Goal: Task Accomplishment & Management: Manage account settings

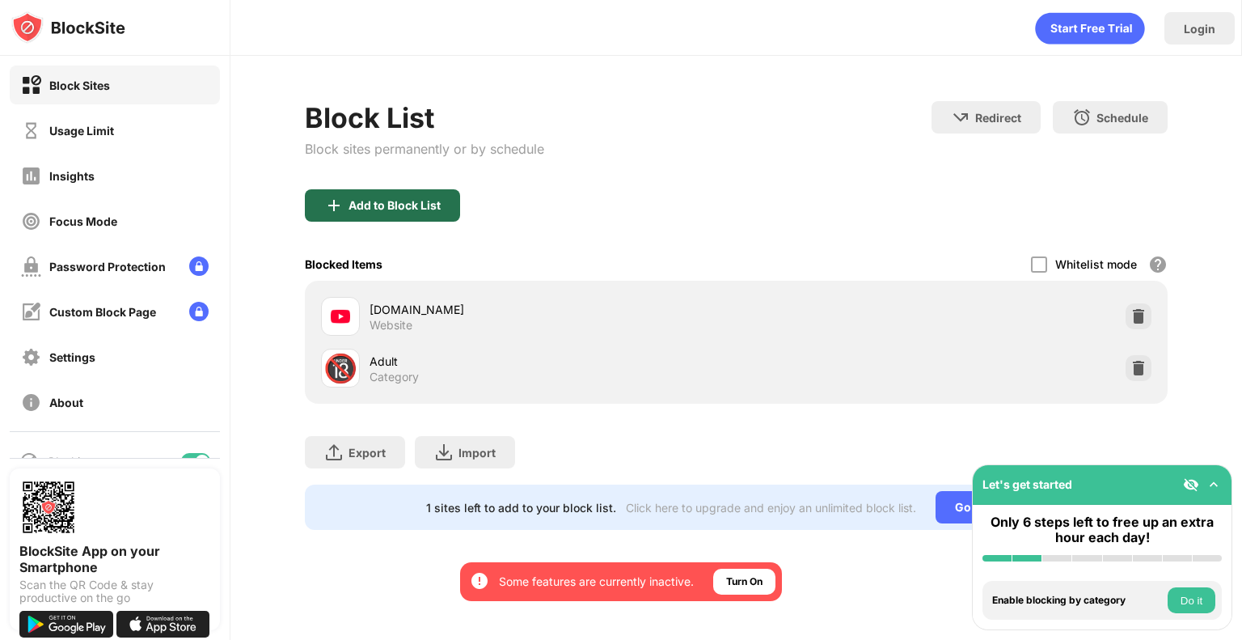
click at [420, 203] on div "Add to Block List" at bounding box center [394, 205] width 92 height 13
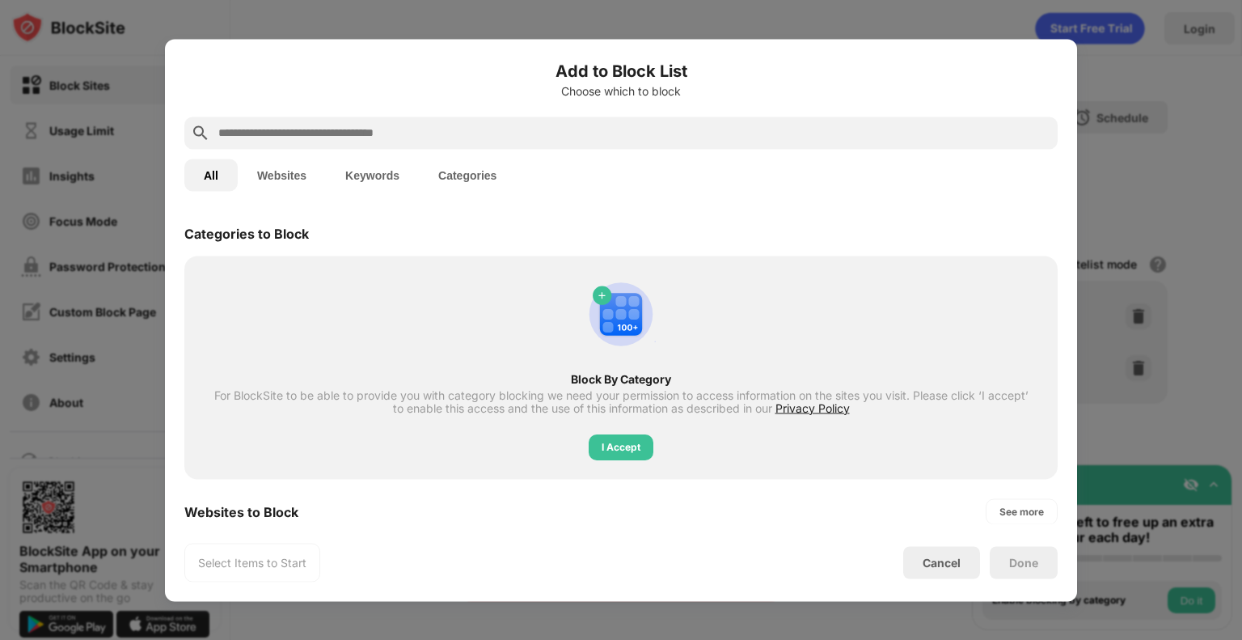
click at [353, 187] on button "Keywords" at bounding box center [372, 174] width 93 height 32
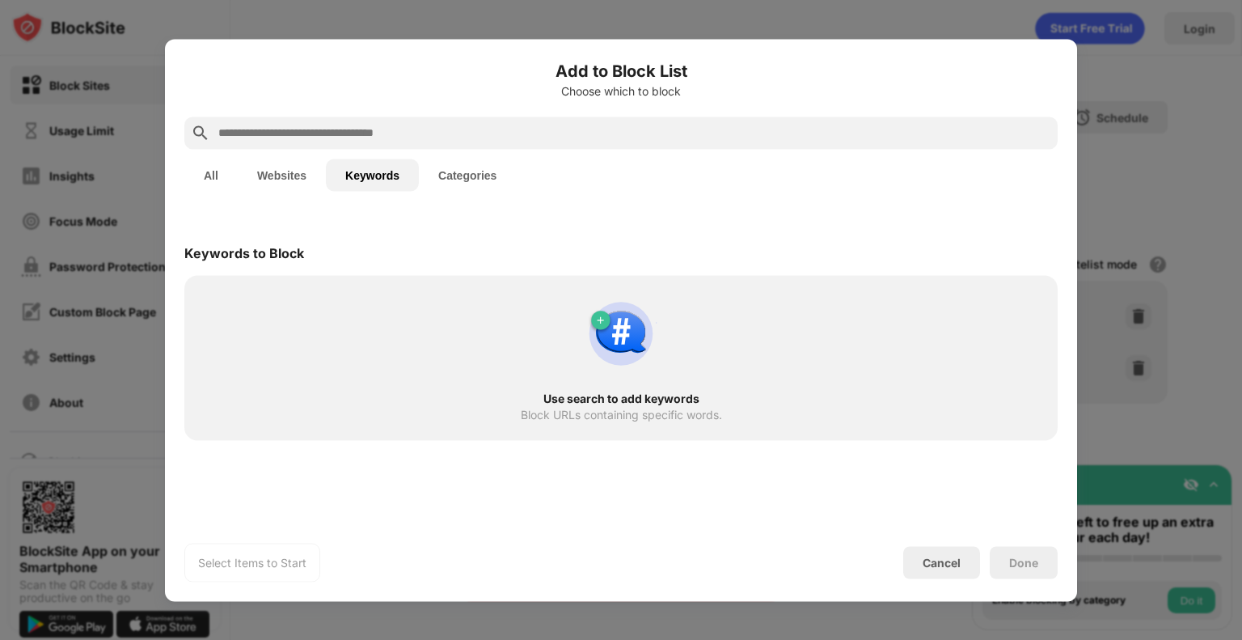
click at [310, 172] on button "Websites" at bounding box center [282, 174] width 88 height 32
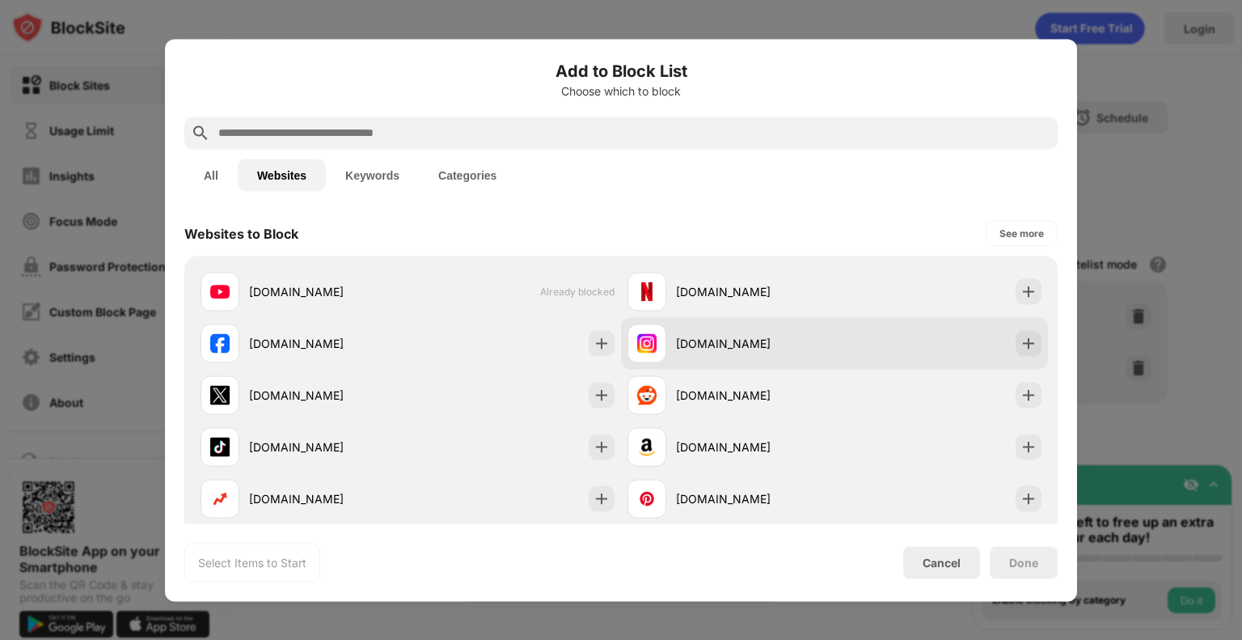
click at [972, 359] on div "[DOMAIN_NAME]" at bounding box center [834, 343] width 427 height 52
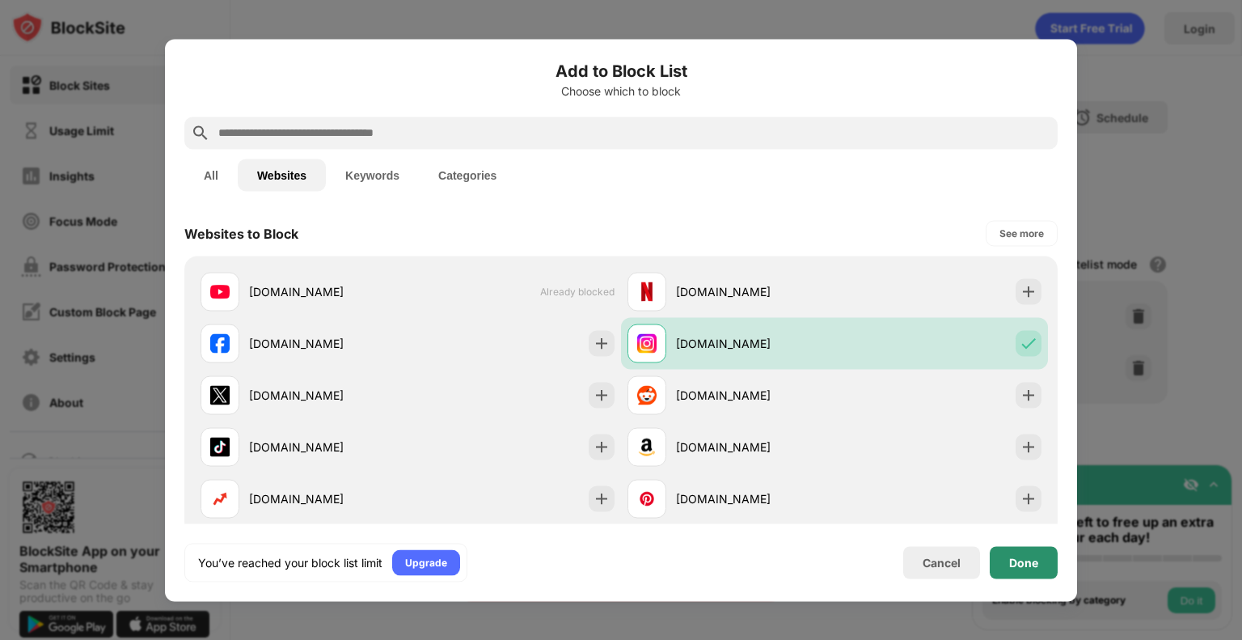
click at [1048, 562] on div "Done" at bounding box center [1024, 562] width 68 height 32
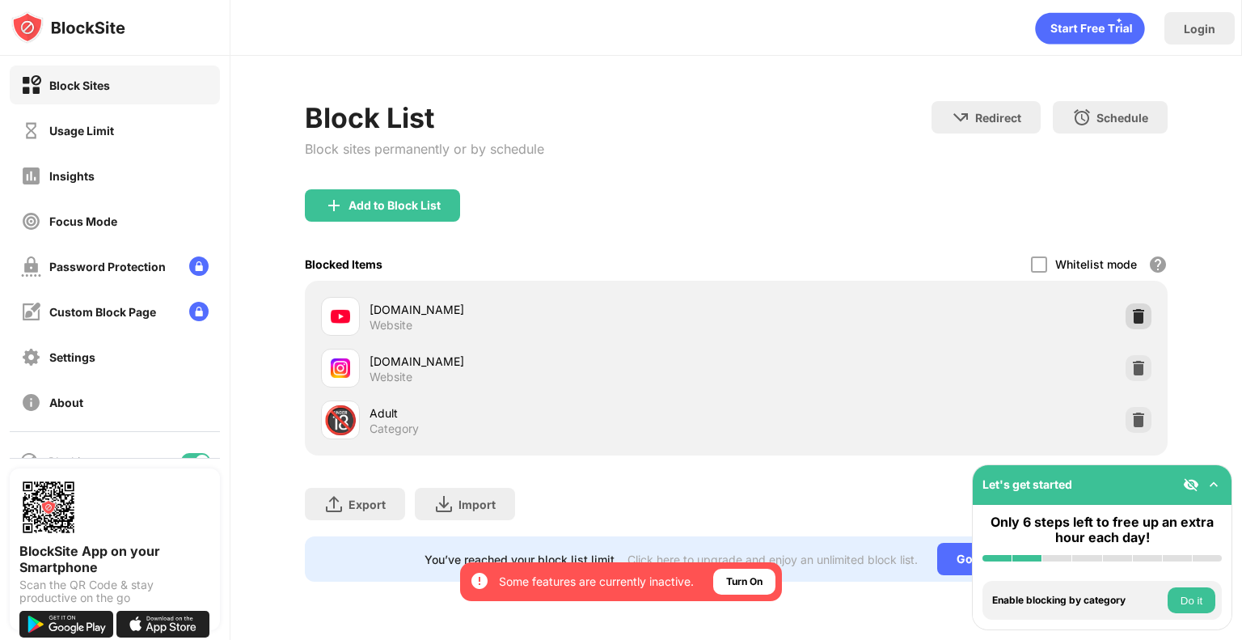
click at [1138, 310] on img at bounding box center [1138, 316] width 16 height 16
